Goal: Transaction & Acquisition: Purchase product/service

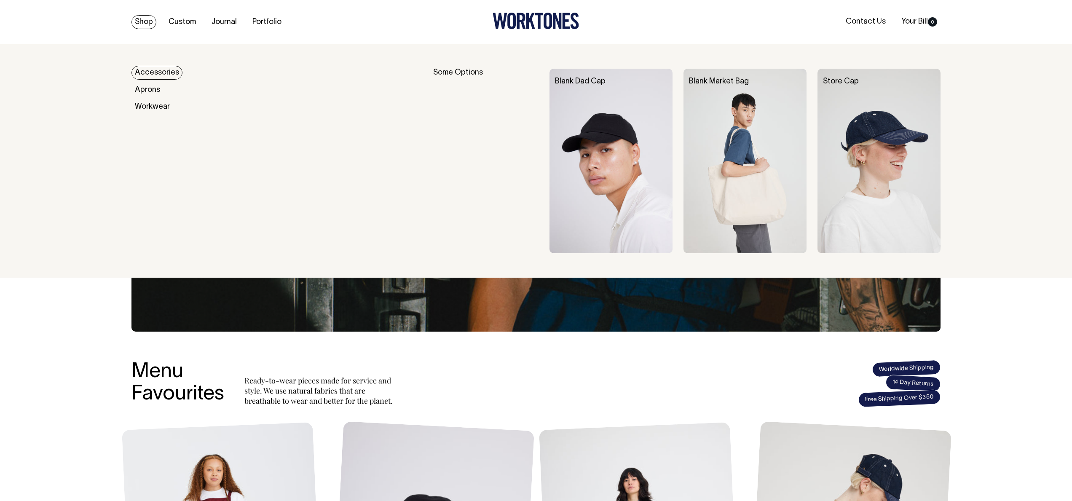
click at [147, 67] on link "Accessories" at bounding box center [156, 73] width 51 height 14
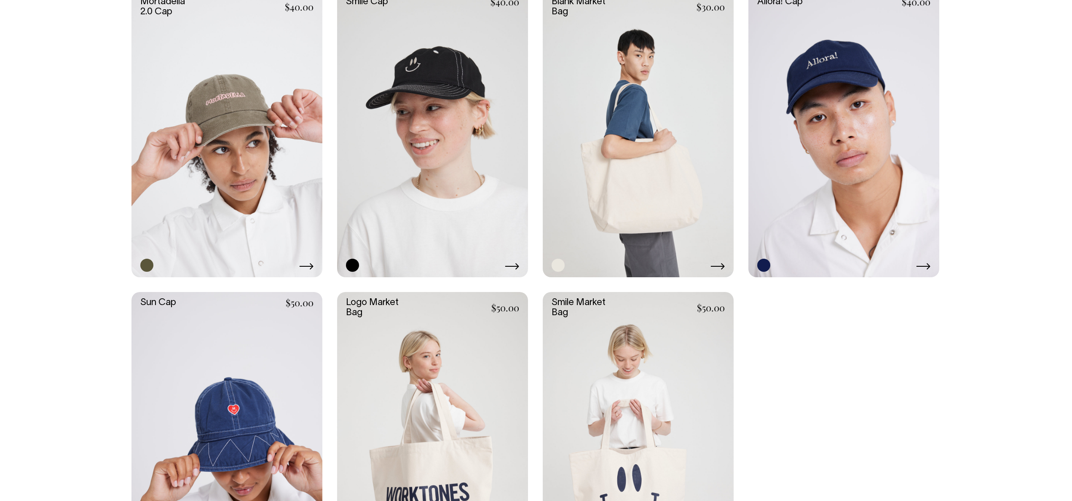
scroll to position [717, 0]
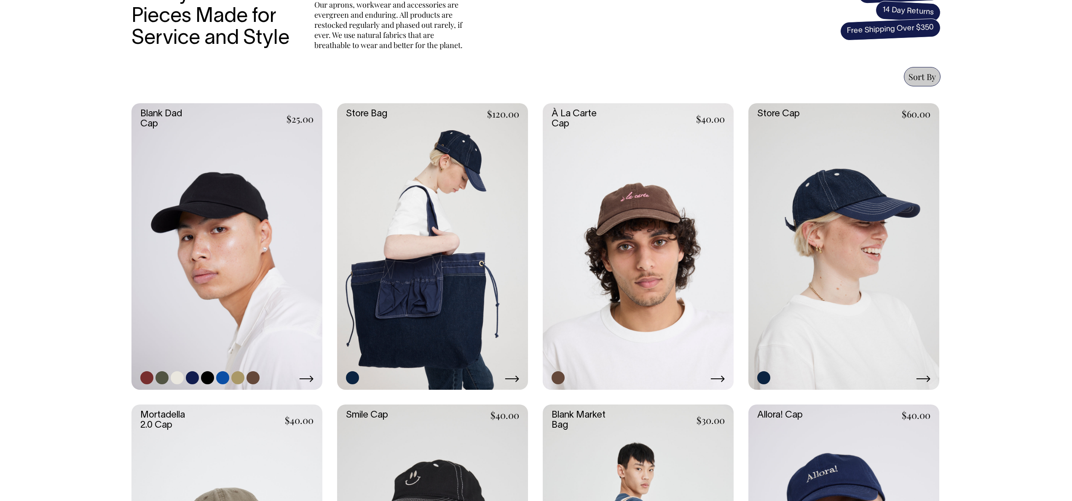
click at [241, 178] on link at bounding box center [226, 246] width 191 height 286
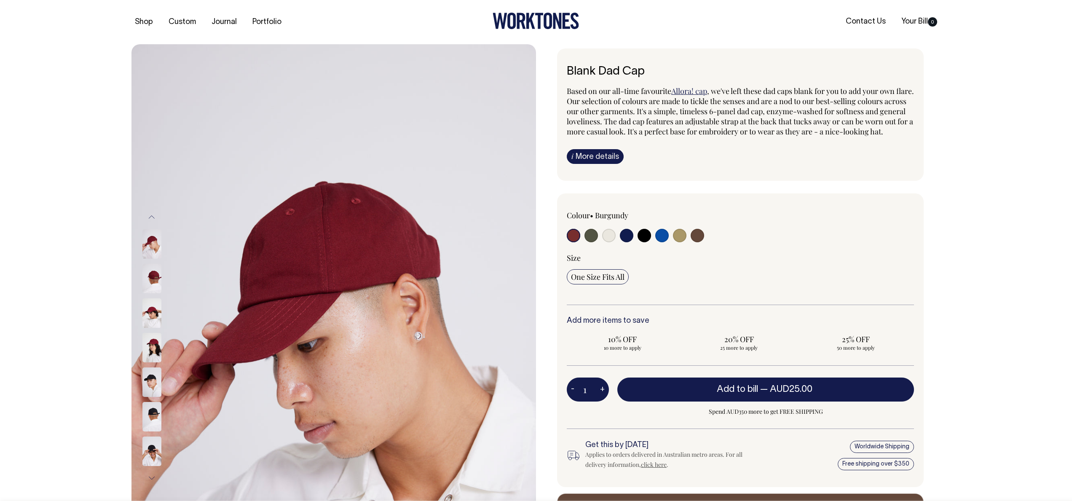
click at [706, 238] on div at bounding box center [810, 224] width 208 height 28
click at [698, 242] on input "radio" at bounding box center [696, 235] width 13 height 13
radio input "true"
select select "Espresso"
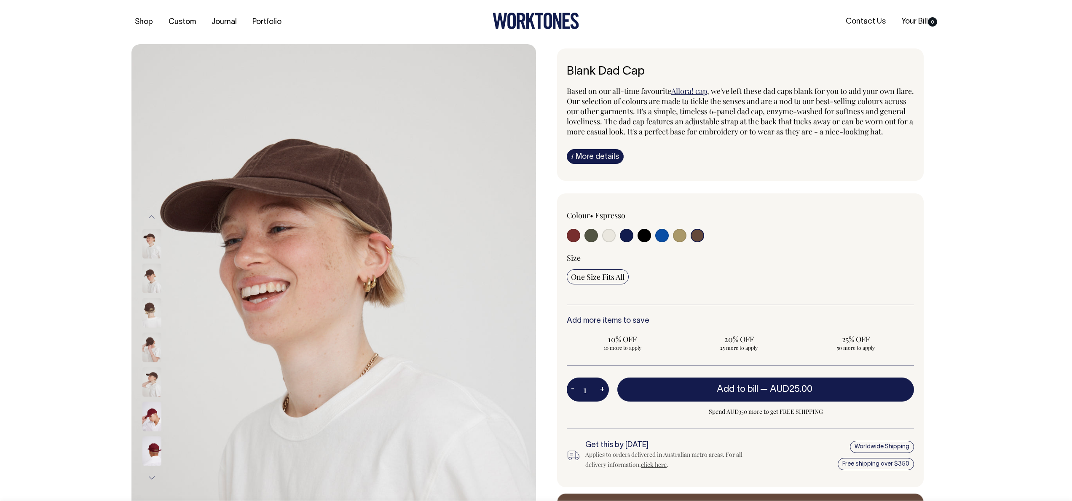
click at [597, 398] on button "+" at bounding box center [602, 389] width 13 height 17
type input "2"
click at [664, 398] on button "Add to bill — AUD25.00" at bounding box center [765, 389] width 297 height 24
type input "1"
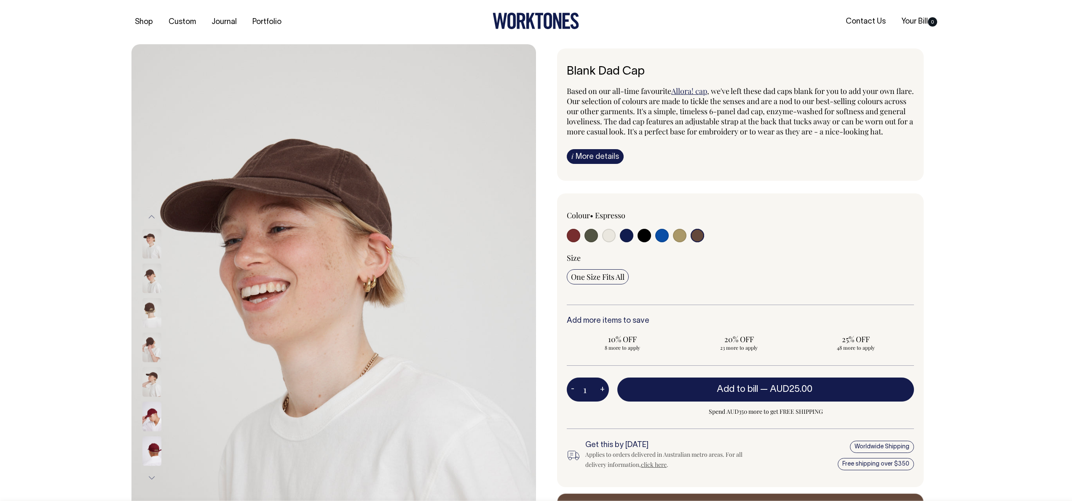
type input "1"
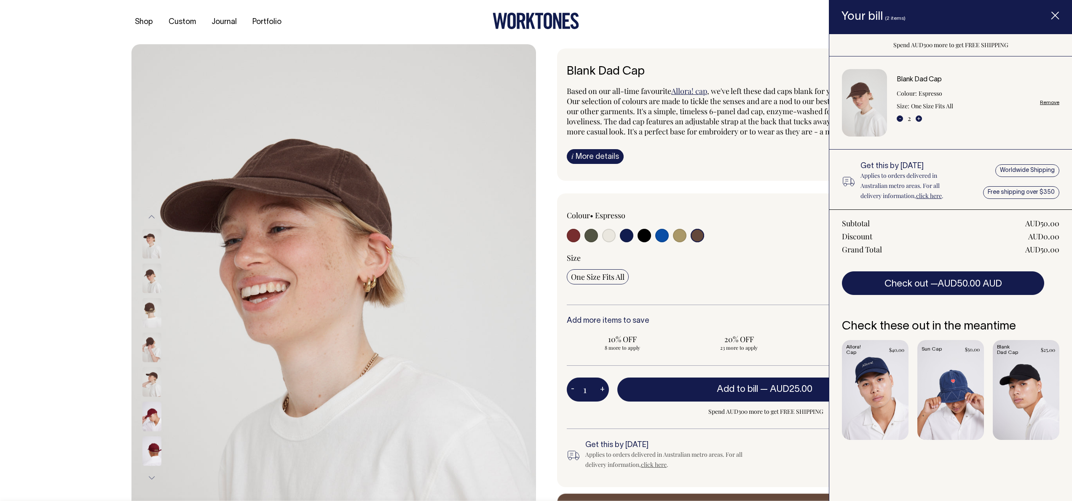
click at [609, 242] on input "radio" at bounding box center [608, 235] width 13 height 13
radio input "true"
select select "Natural"
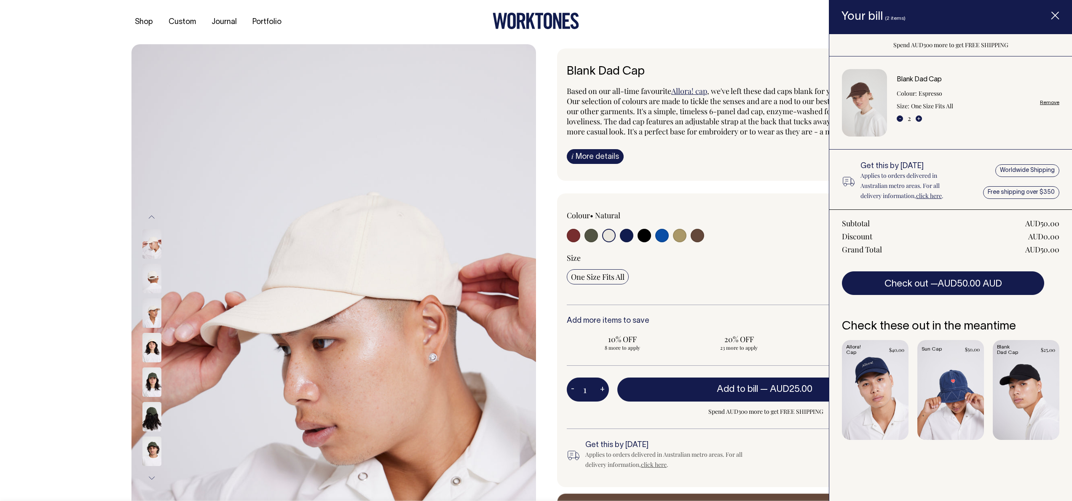
click at [602, 398] on button "+" at bounding box center [602, 389] width 13 height 17
type input "2"
click at [695, 396] on button "Add to bill — AUD25.00" at bounding box center [765, 389] width 297 height 24
type input "1"
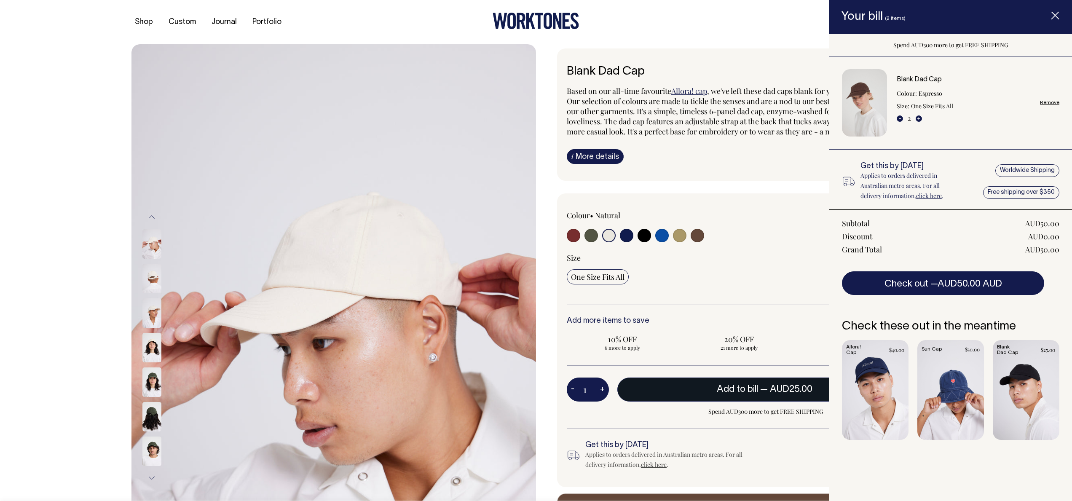
type input "1"
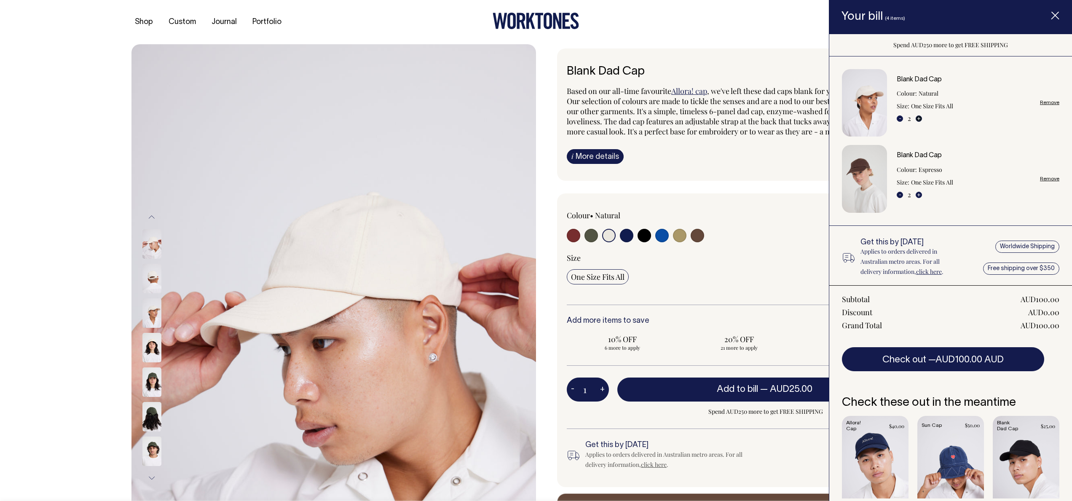
click at [920, 118] on button "+" at bounding box center [918, 118] width 6 height 6
type input "3"
click at [918, 195] on button "+" at bounding box center [918, 195] width 6 height 6
type input "3"
click at [988, 358] on span "AUD150.00 AUD" at bounding box center [969, 360] width 68 height 8
